Goal: Obtain resource: Download file/media

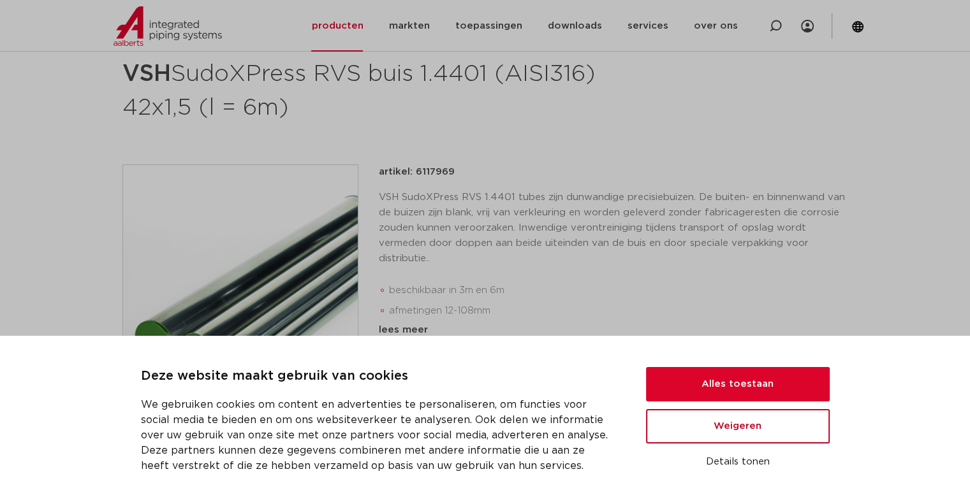
click at [821, 428] on button "Weigeren" at bounding box center [738, 426] width 184 height 34
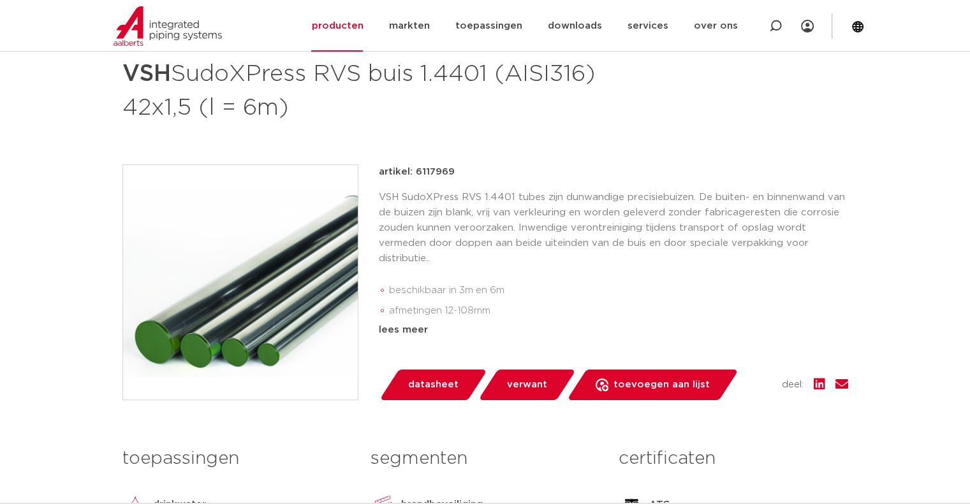
click at [428, 372] on link "datasheet" at bounding box center [433, 385] width 108 height 31
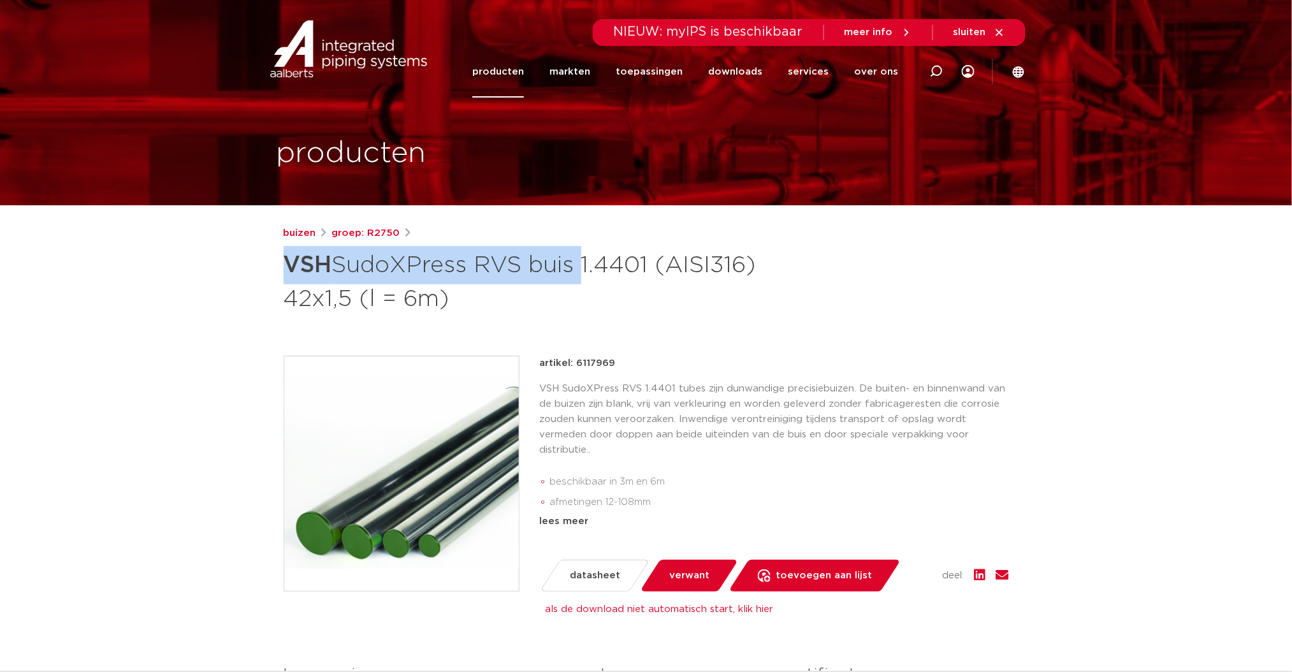
drag, startPoint x: 288, startPoint y: 260, endPoint x: 577, endPoint y: 270, distance: 289.6
click at [577, 270] on h1 "VSH SudoXPress RVS buis 1.4401 (AISI316) 42x1,5 (l = 6m)" at bounding box center [523, 280] width 479 height 69
copy h1 "VSH SudoXPress RVS buis"
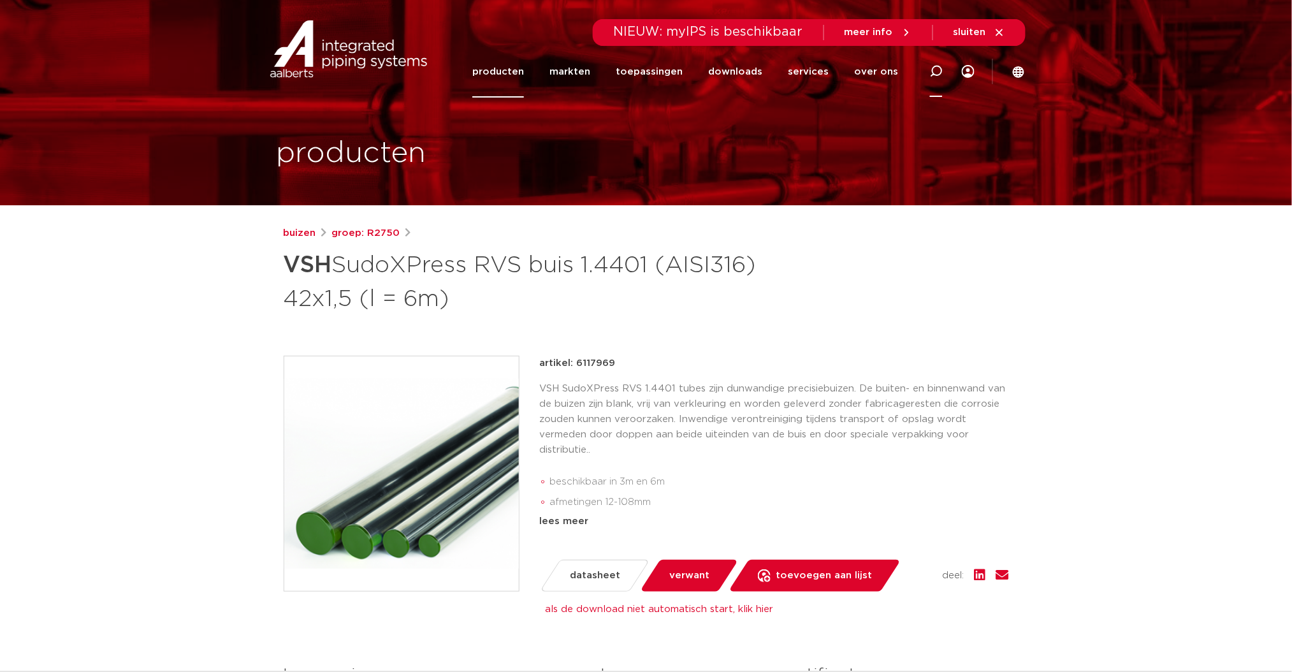
click at [942, 72] on icon at bounding box center [936, 71] width 15 height 15
paste input "VSH SudoXPress RVS buis"
type input "VSH SudoXPress RVS buis"
click button "Zoeken" at bounding box center [0, 0] width 0 height 0
